Goal: Find specific page/section: Find specific page/section

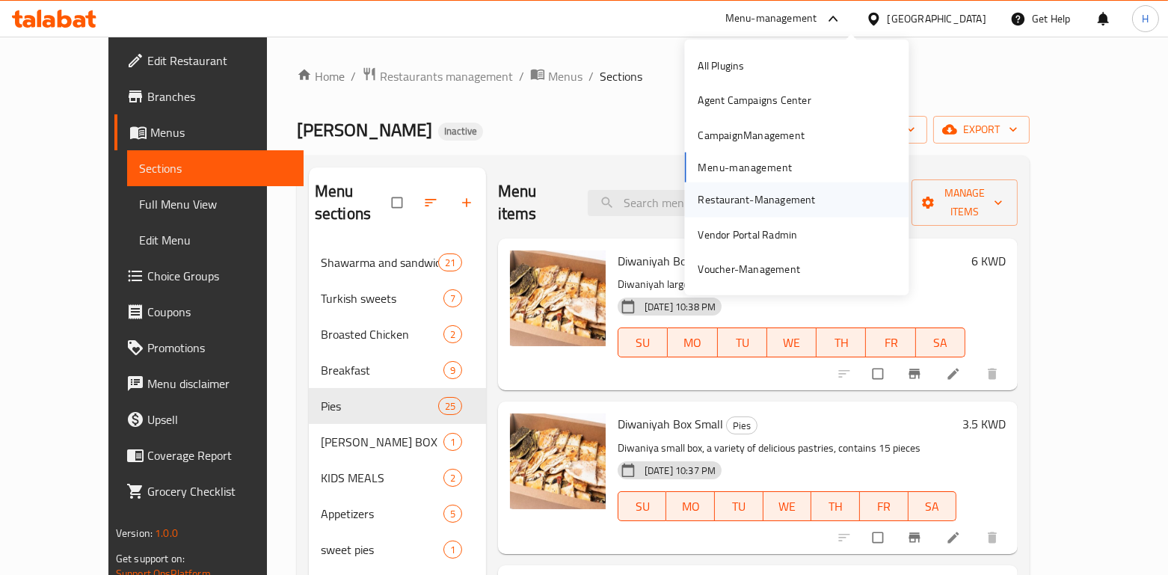
click at [762, 198] on div "Restaurant-Management" at bounding box center [756, 199] width 117 height 16
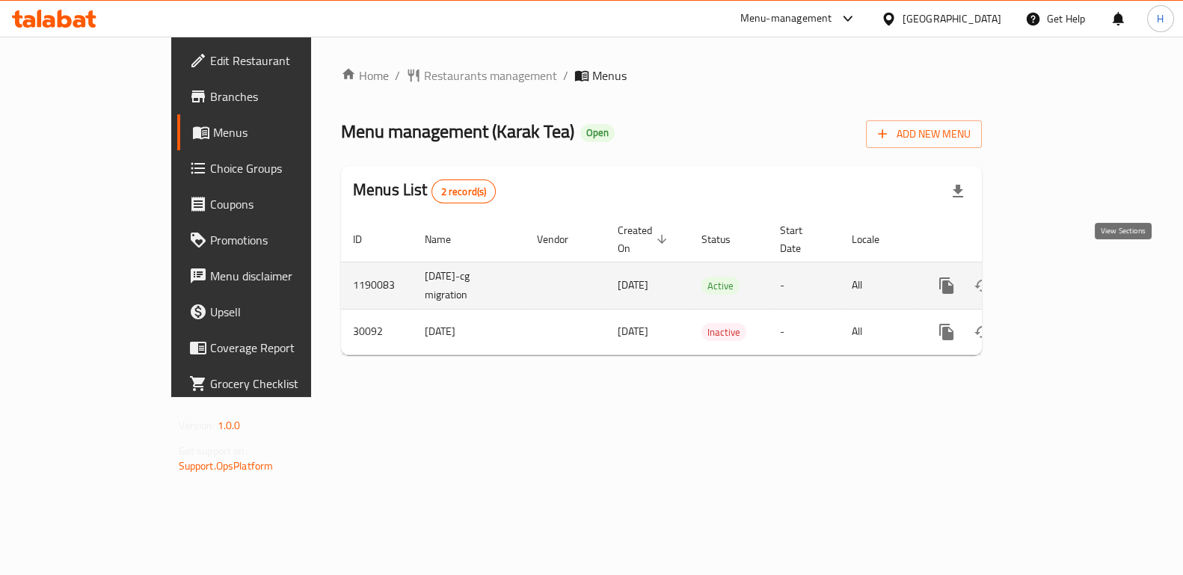
click at [1063, 277] on icon "enhanced table" at bounding box center [1054, 286] width 18 height 18
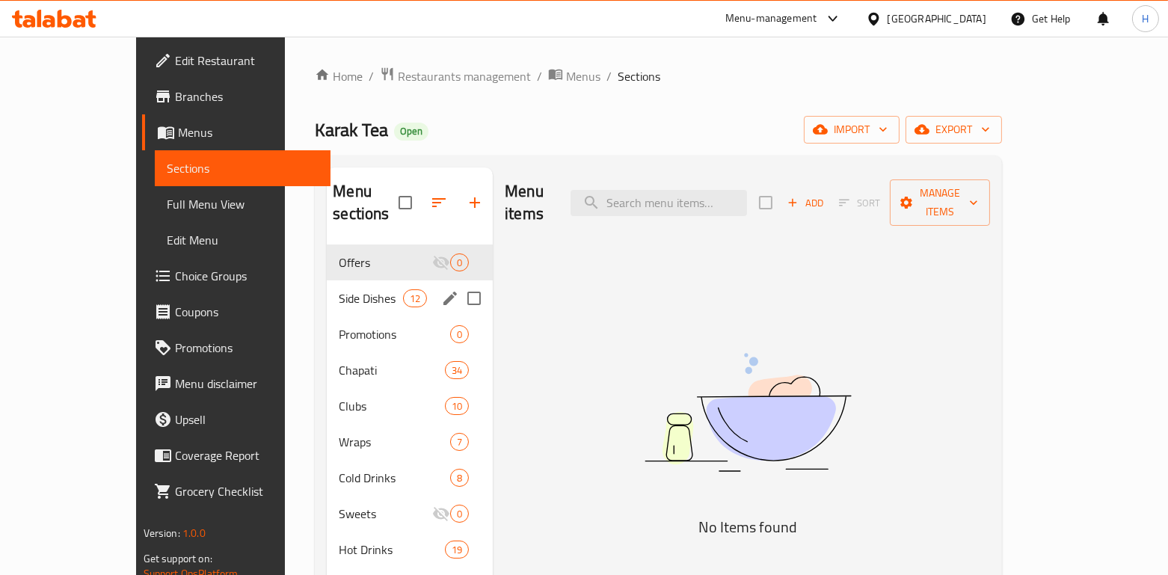
click at [327, 288] on div "Side Dishes 12" at bounding box center [410, 298] width 166 height 36
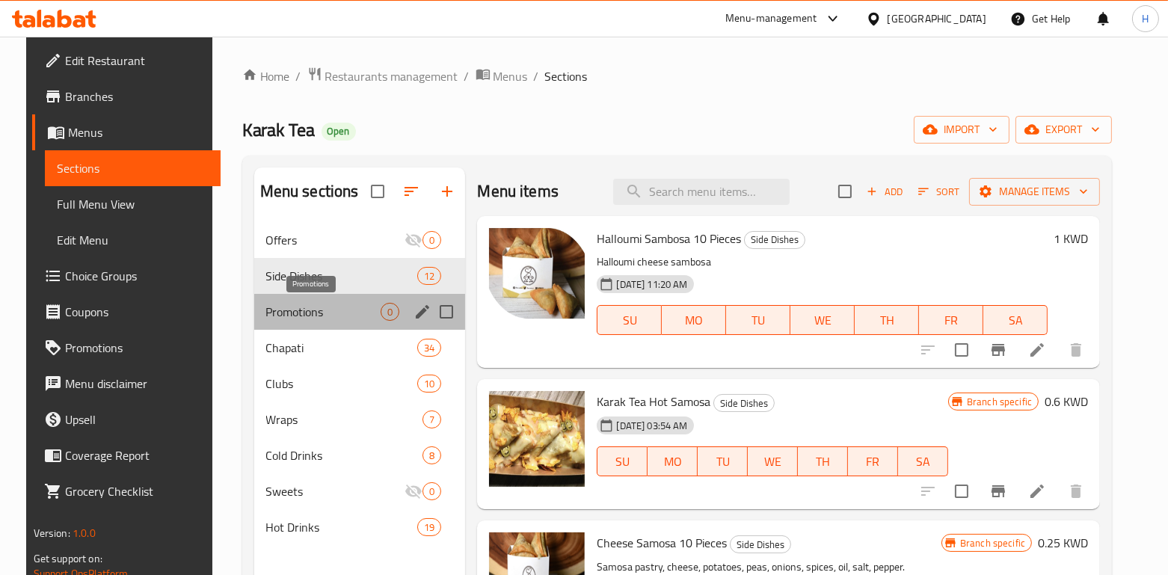
click at [288, 307] on span "Promotions" at bounding box center [323, 312] width 115 height 18
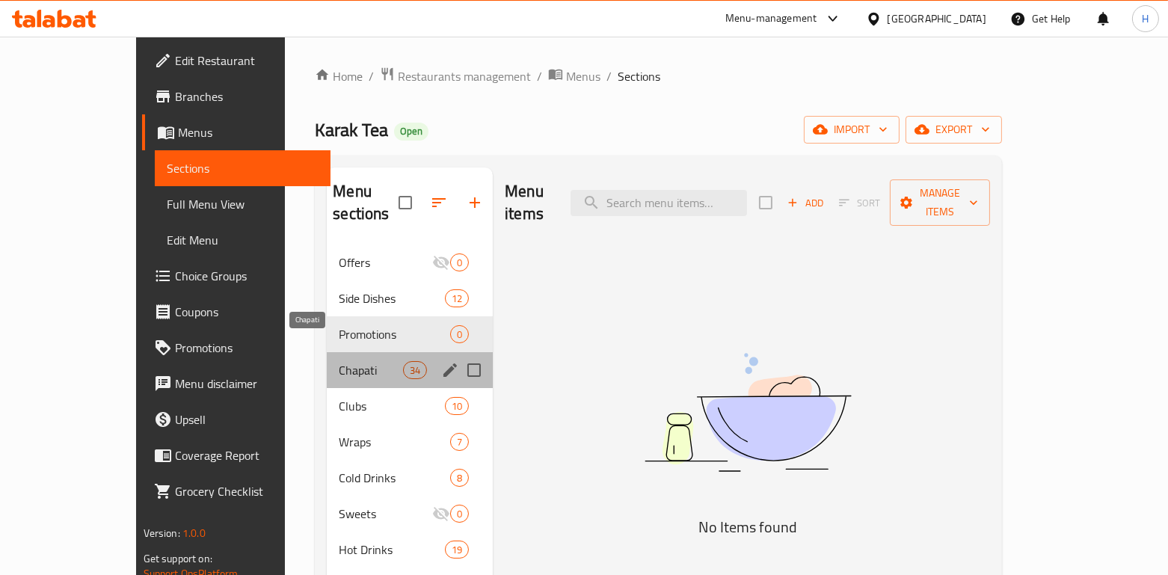
click at [339, 361] on span "Chapati" at bounding box center [371, 370] width 64 height 18
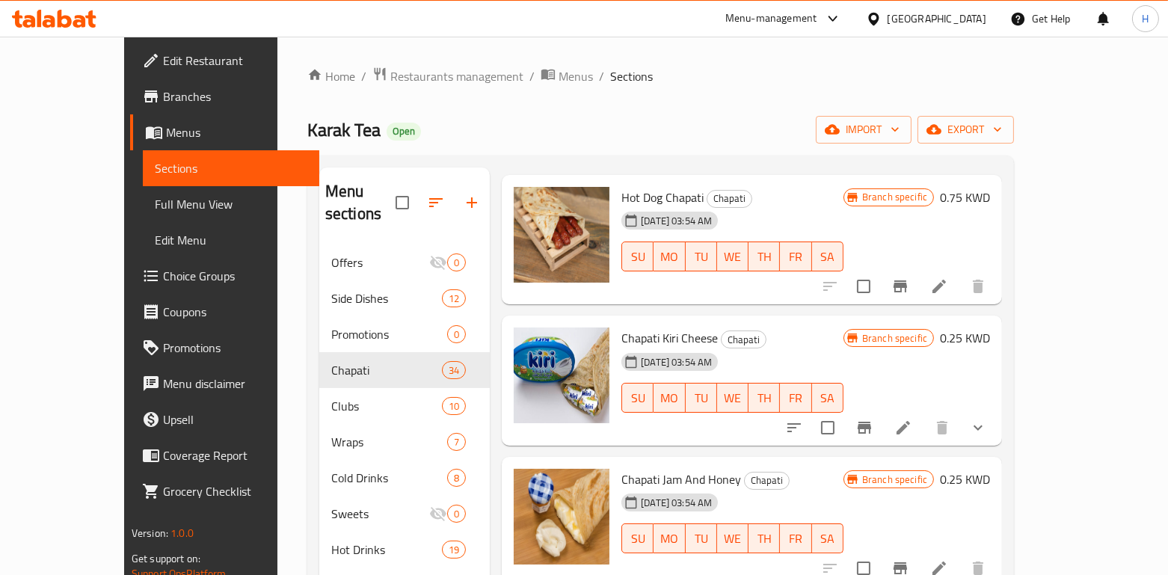
scroll to position [1176, 0]
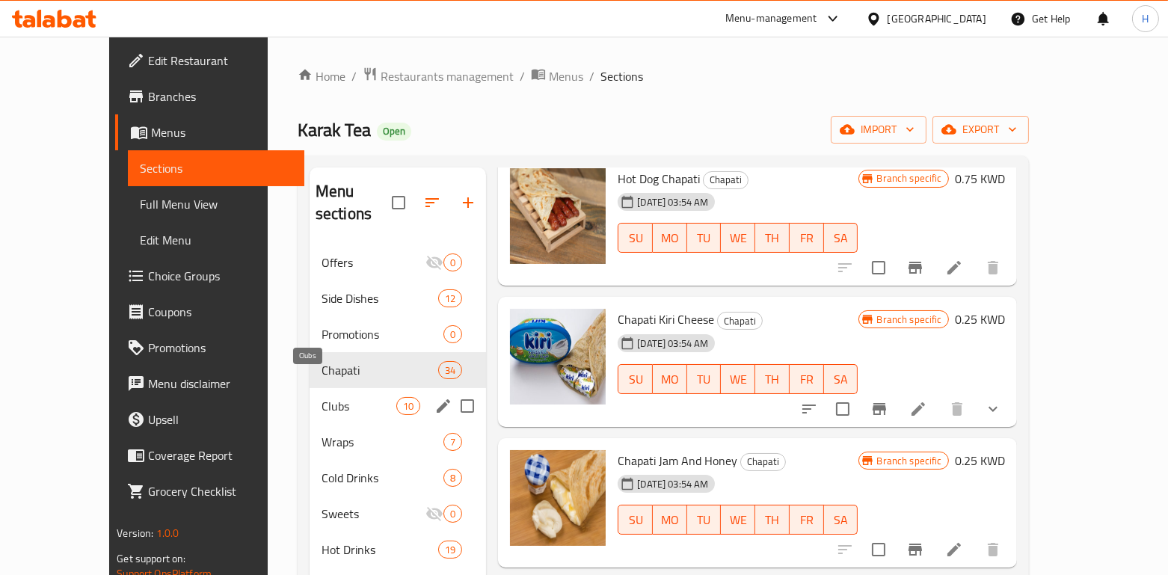
click at [322, 397] on span "Clubs" at bounding box center [359, 406] width 75 height 18
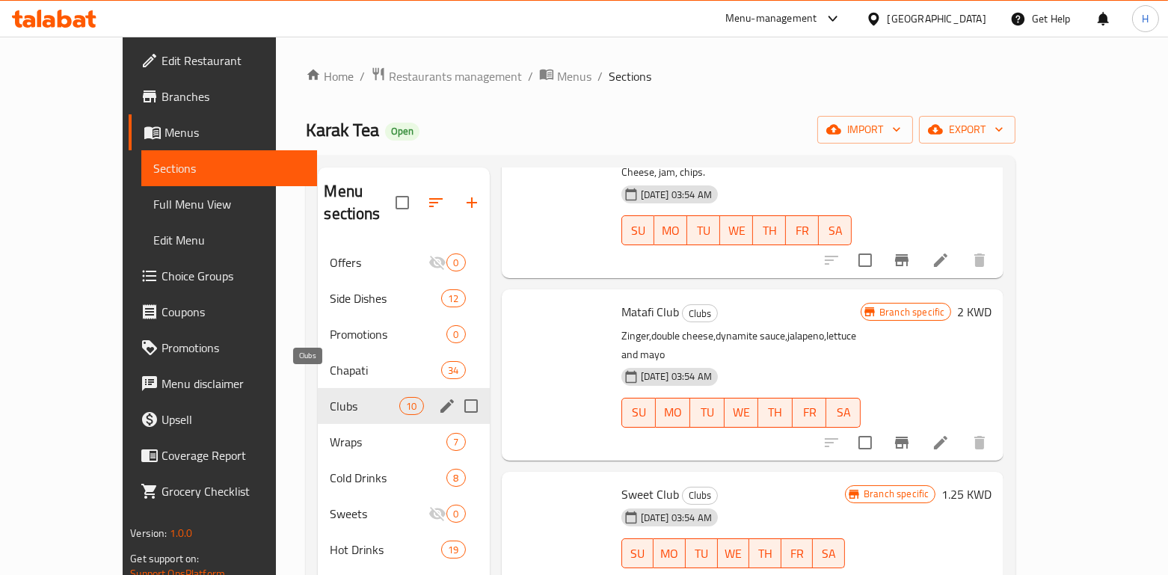
scroll to position [1051, 0]
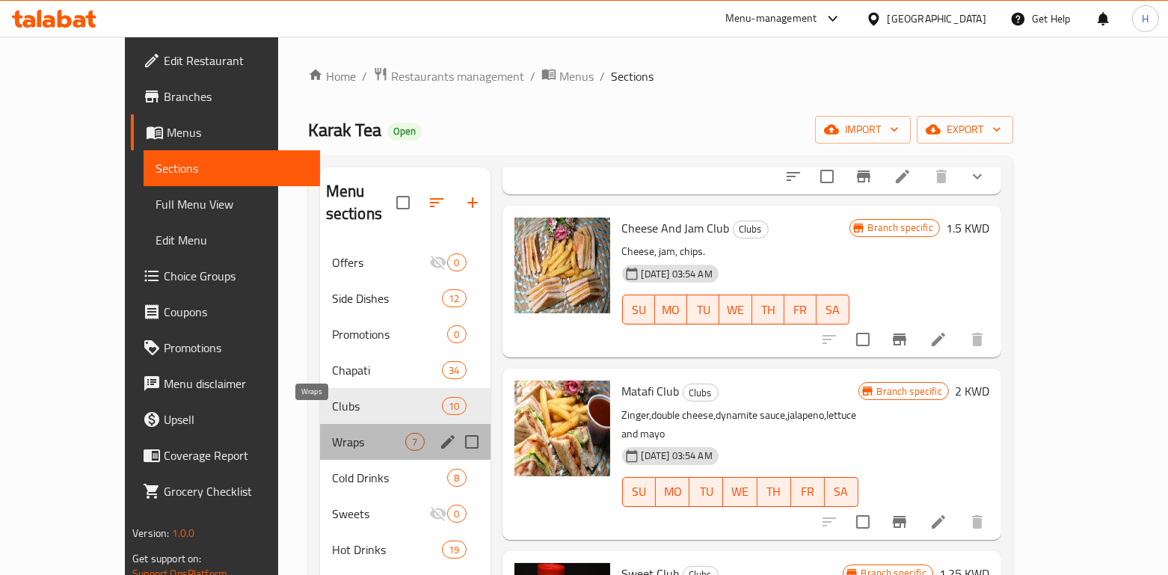
click at [332, 433] on span "Wraps" at bounding box center [369, 442] width 74 height 18
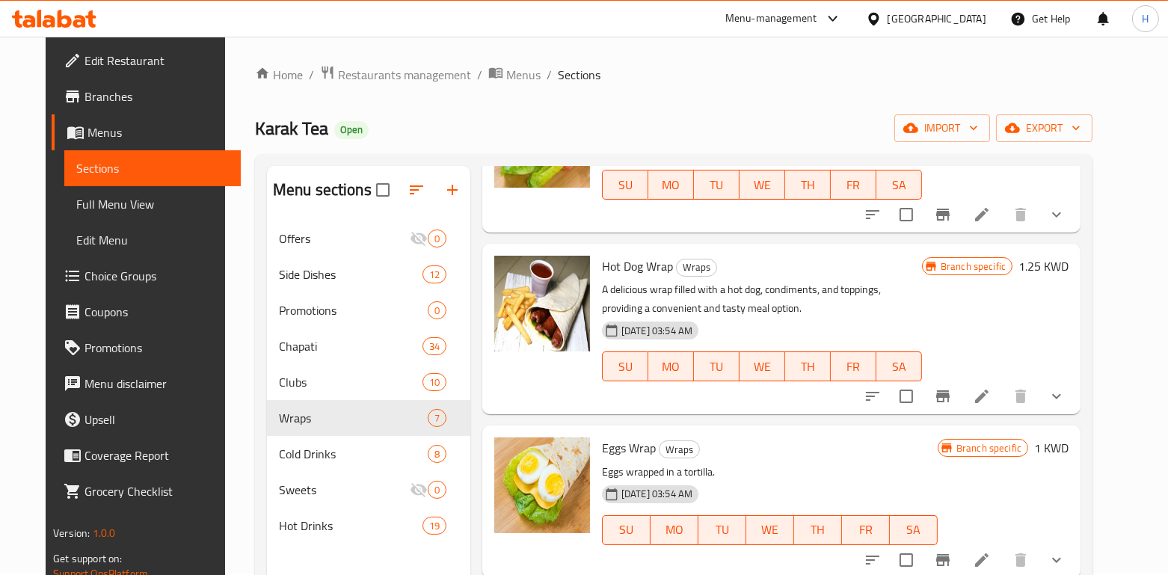
scroll to position [209, 0]
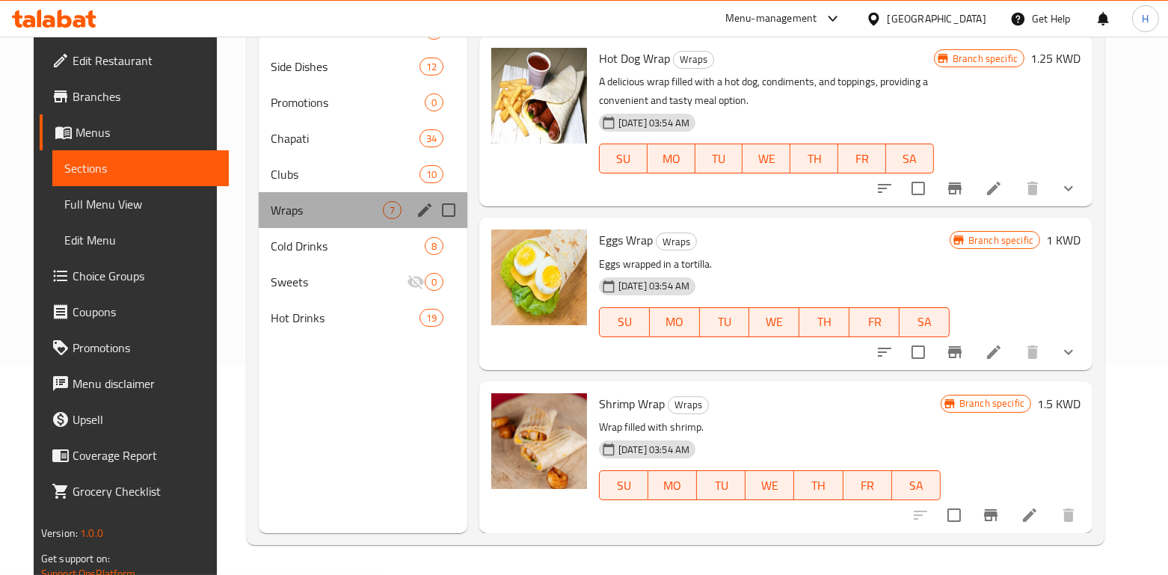
click at [322, 218] on span "Wraps" at bounding box center [327, 210] width 112 height 18
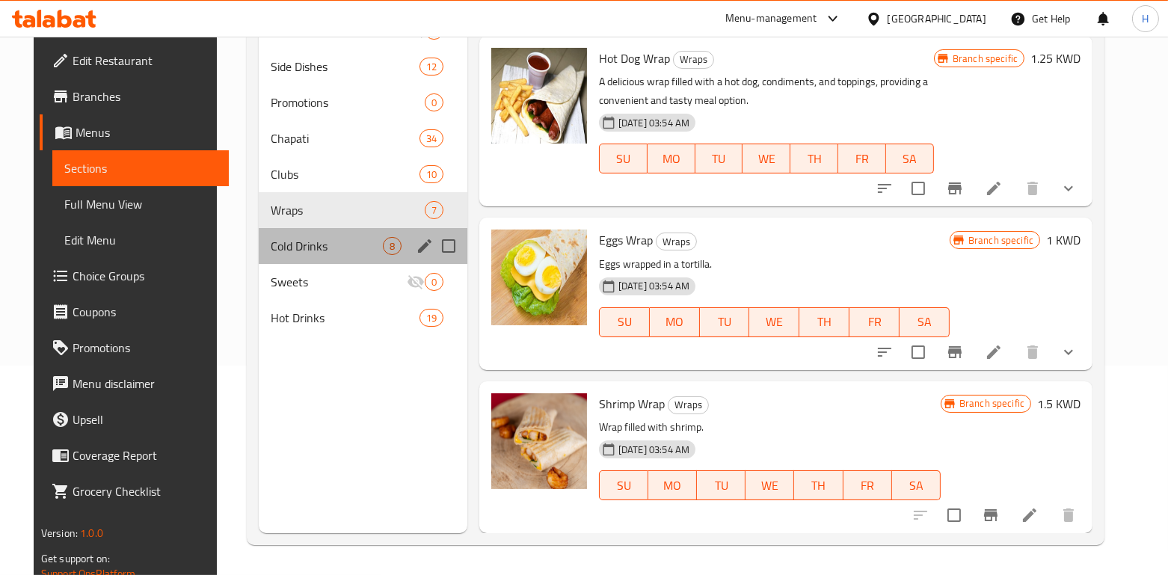
click at [324, 254] on div "Cold Drinks 8" at bounding box center [363, 246] width 209 height 36
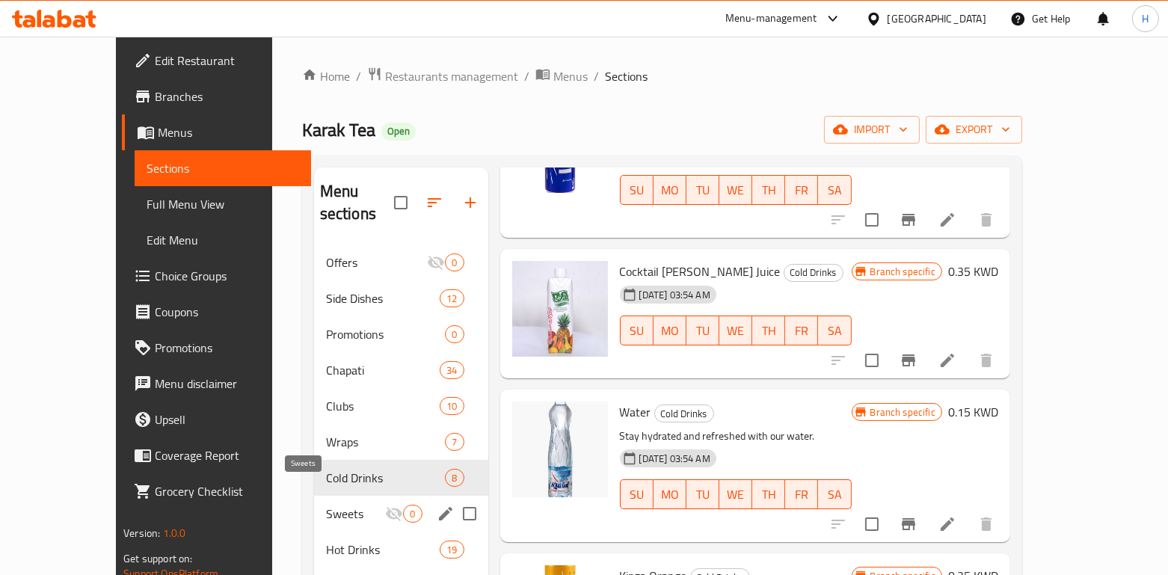
click at [339, 505] on span "Sweets" at bounding box center [356, 514] width 60 height 18
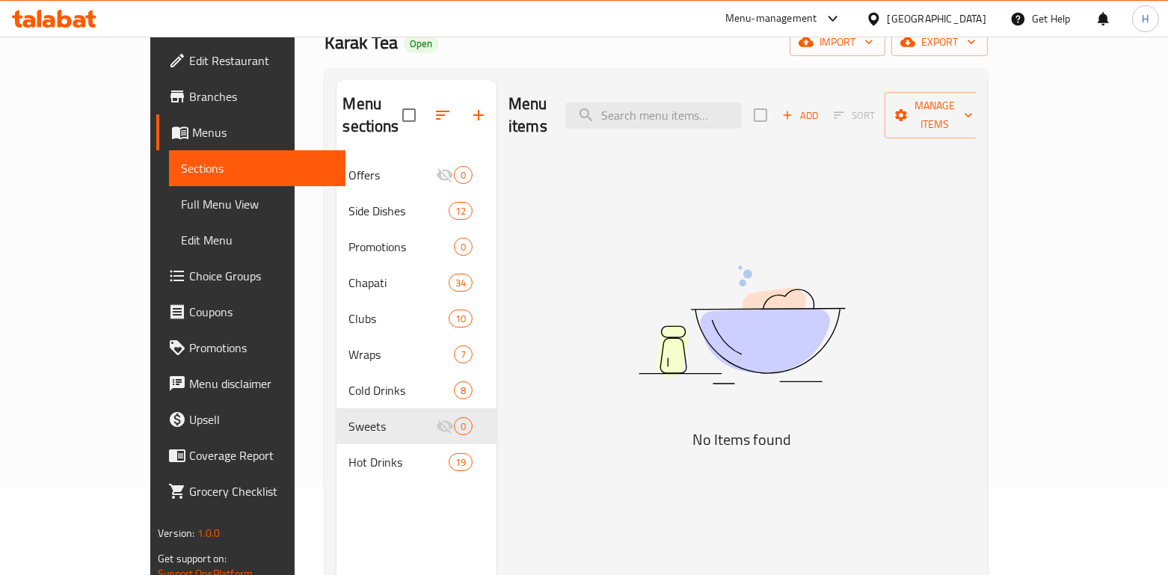
scroll to position [88, 0]
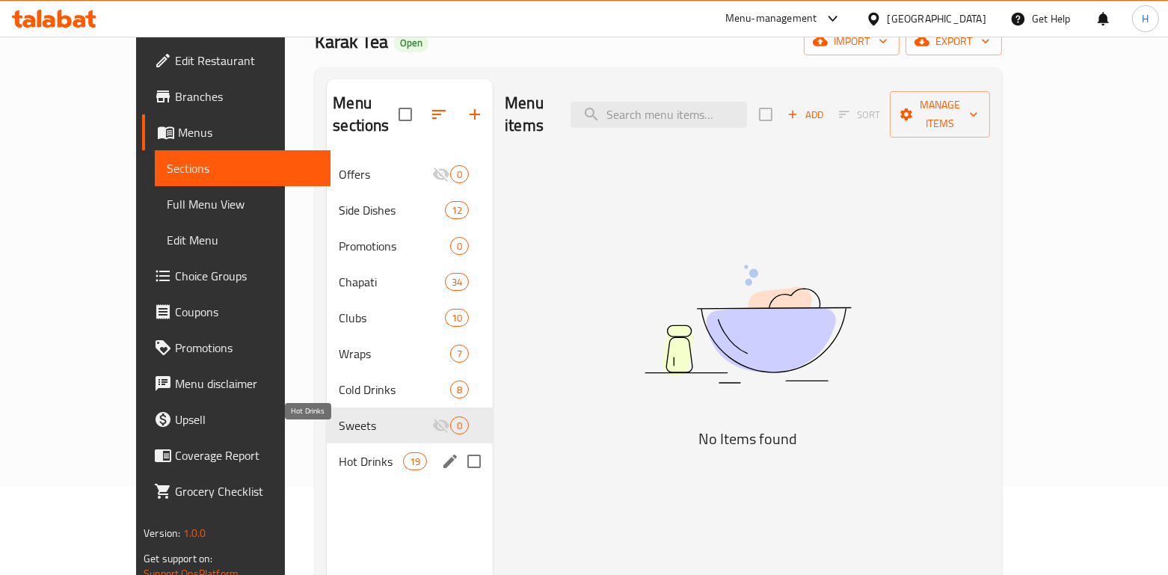
click at [339, 452] on span "Hot Drinks" at bounding box center [371, 461] width 64 height 18
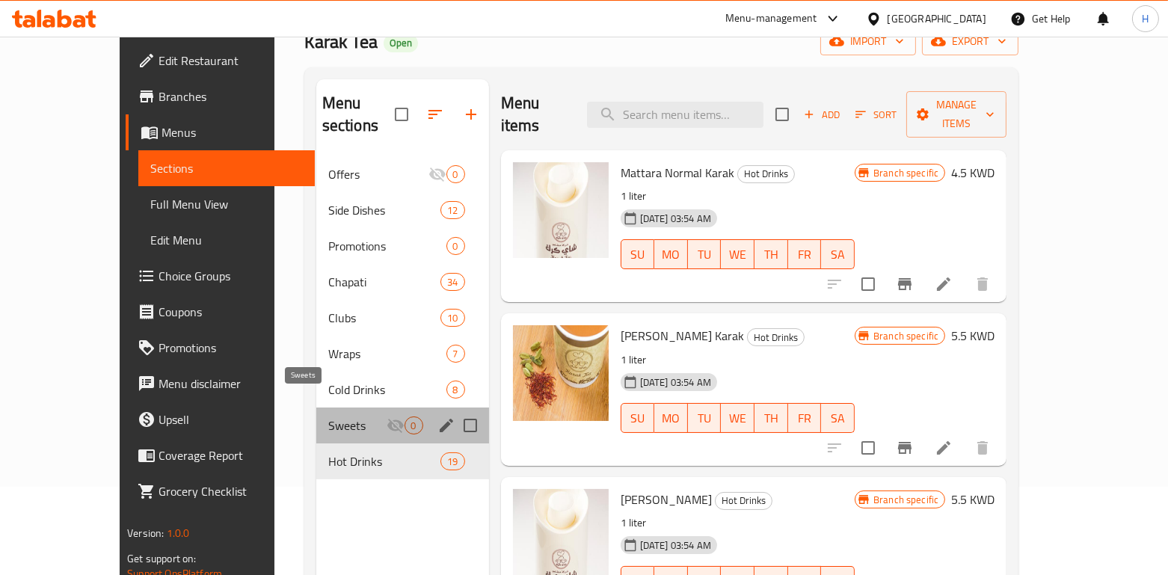
click at [328, 416] on span "Sweets" at bounding box center [357, 425] width 58 height 18
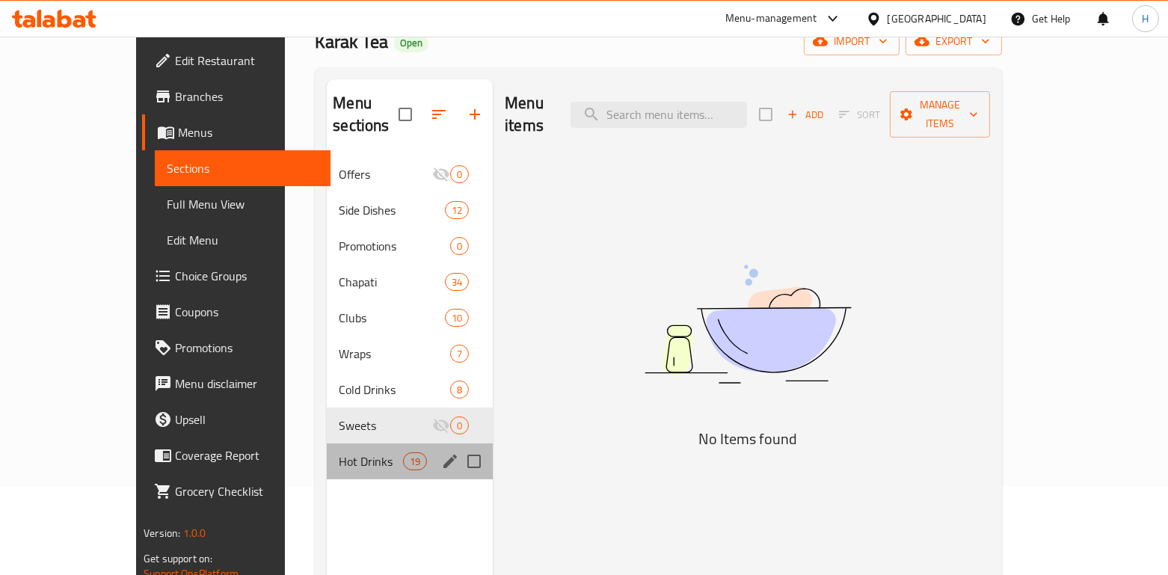
click at [327, 443] on div "Hot Drinks 19" at bounding box center [410, 461] width 166 height 36
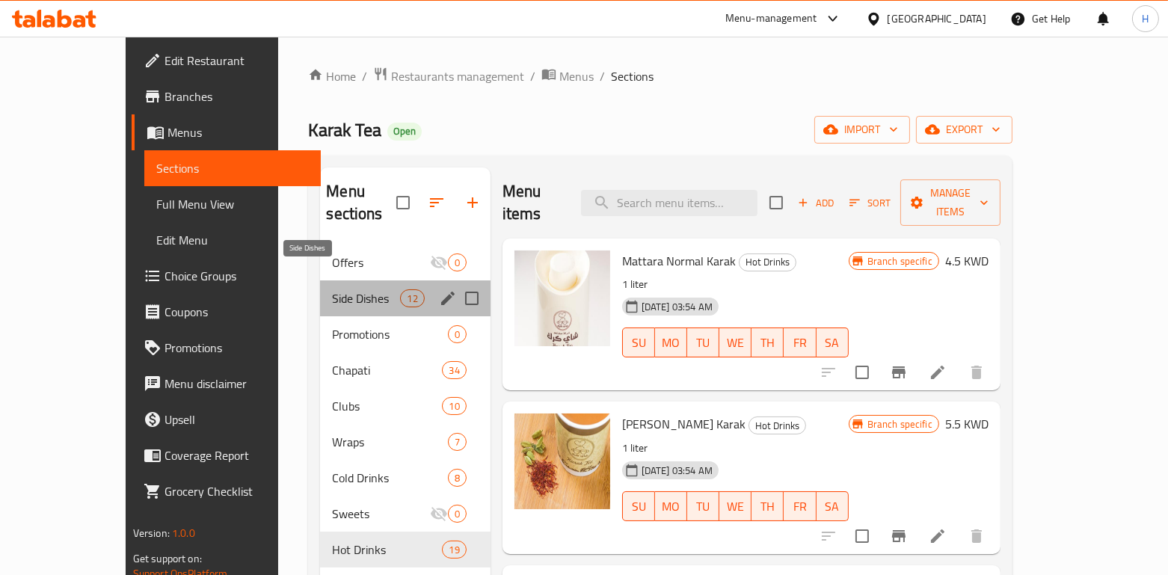
click at [332, 289] on span "Side Dishes" at bounding box center [366, 298] width 68 height 18
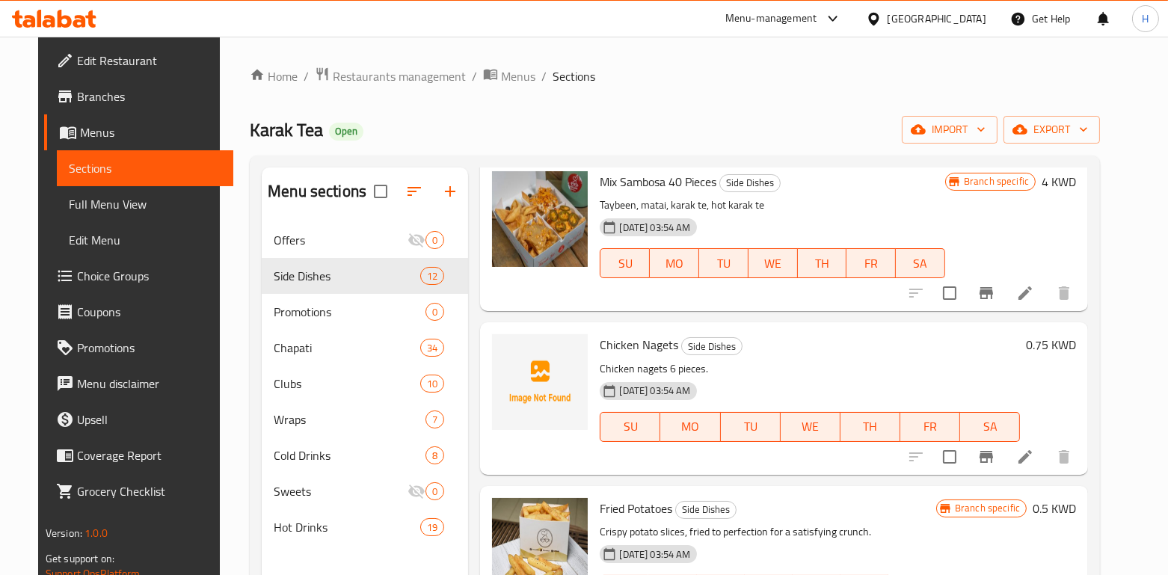
scroll to position [867, 0]
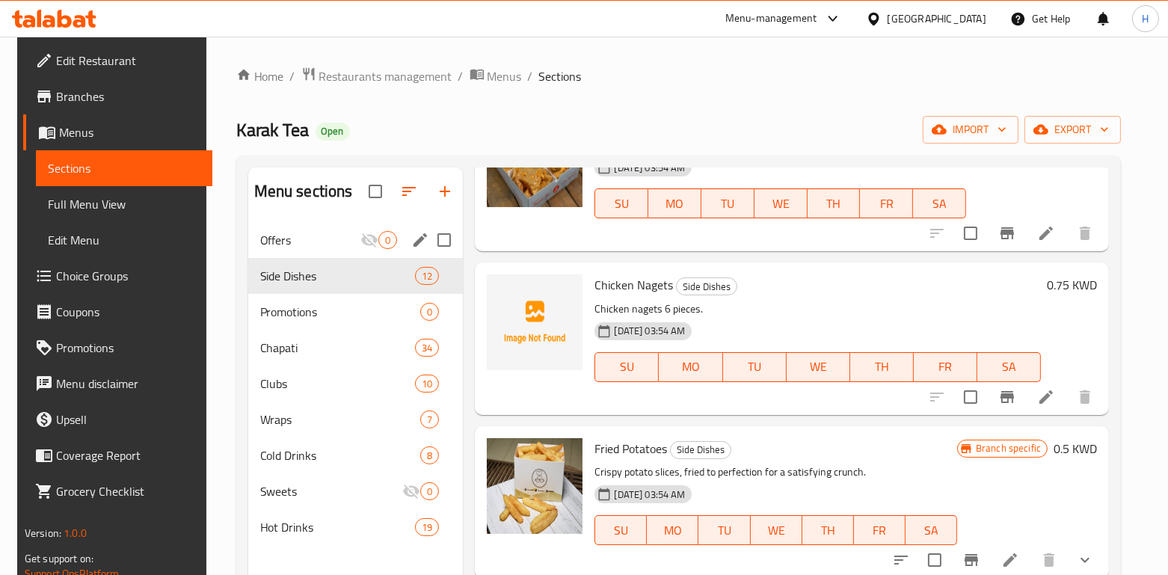
click at [328, 218] on nav "Offers 0 Side Dishes 12 Promotions 0 Chapati 34 Clubs 10 Wraps 7 Cold Drinks 8 …" at bounding box center [355, 383] width 215 height 335
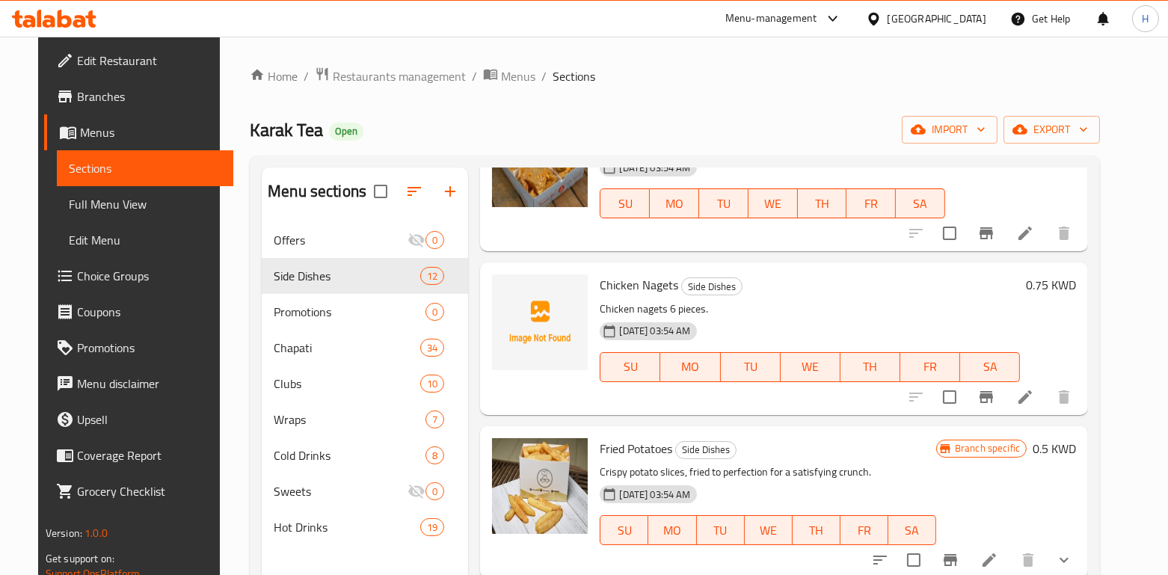
click at [77, 93] on span "Branches" at bounding box center [149, 96] width 144 height 18
